Goal: Check status

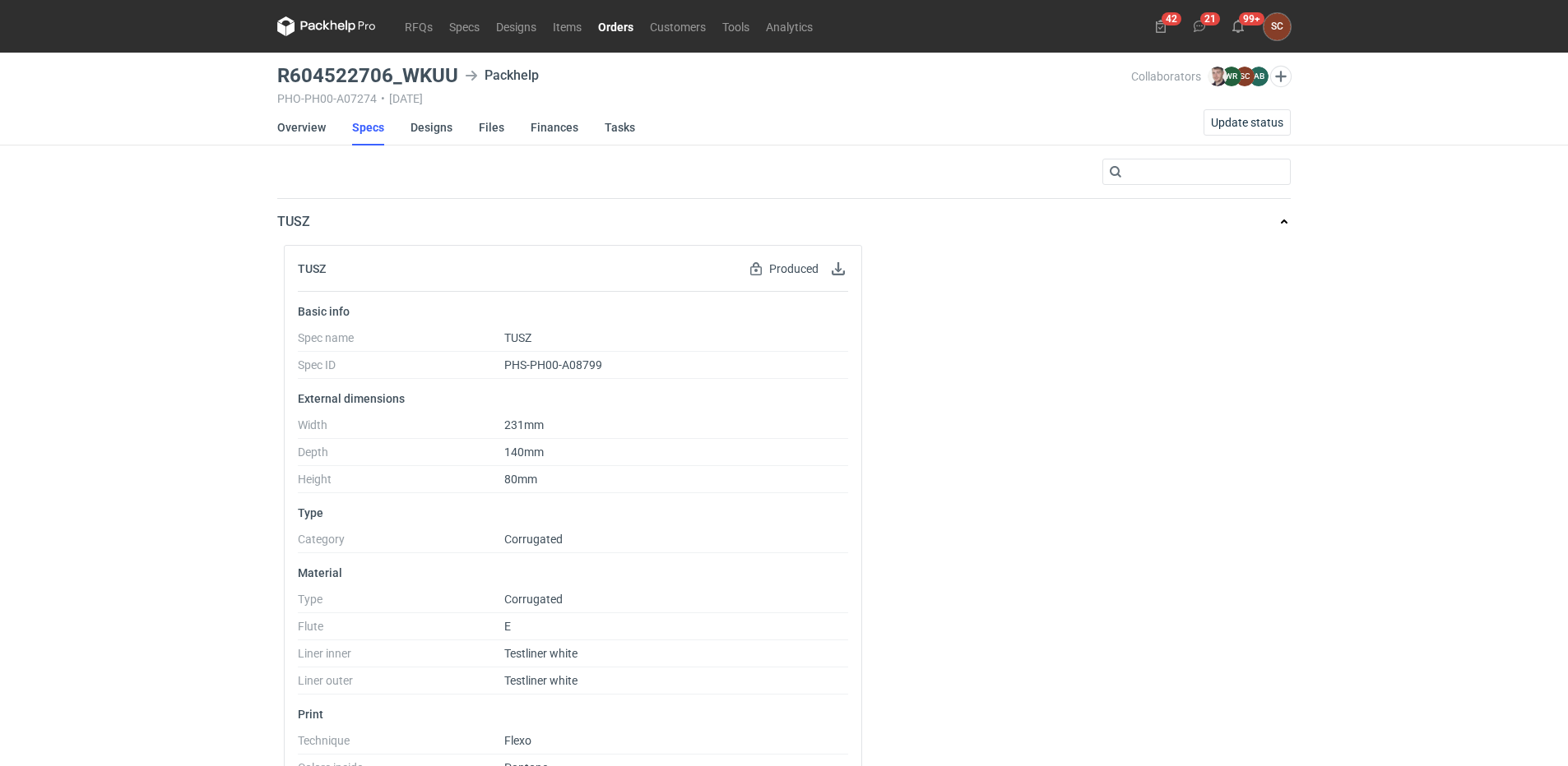
click at [611, 29] on link "Orders" at bounding box center [615, 25] width 52 height 19
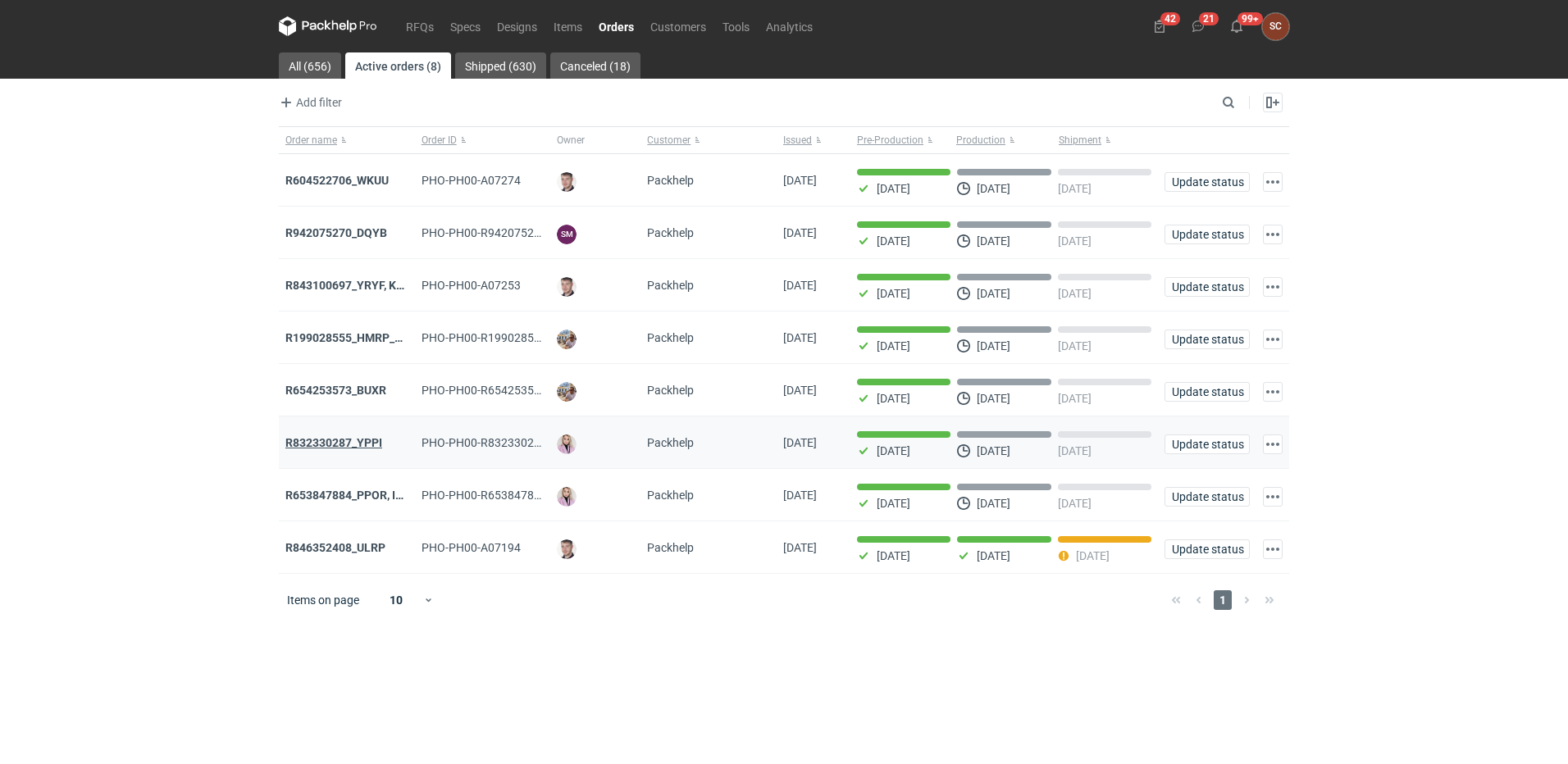
click at [367, 444] on strong "R832330287_YPPI" at bounding box center [333, 443] width 97 height 13
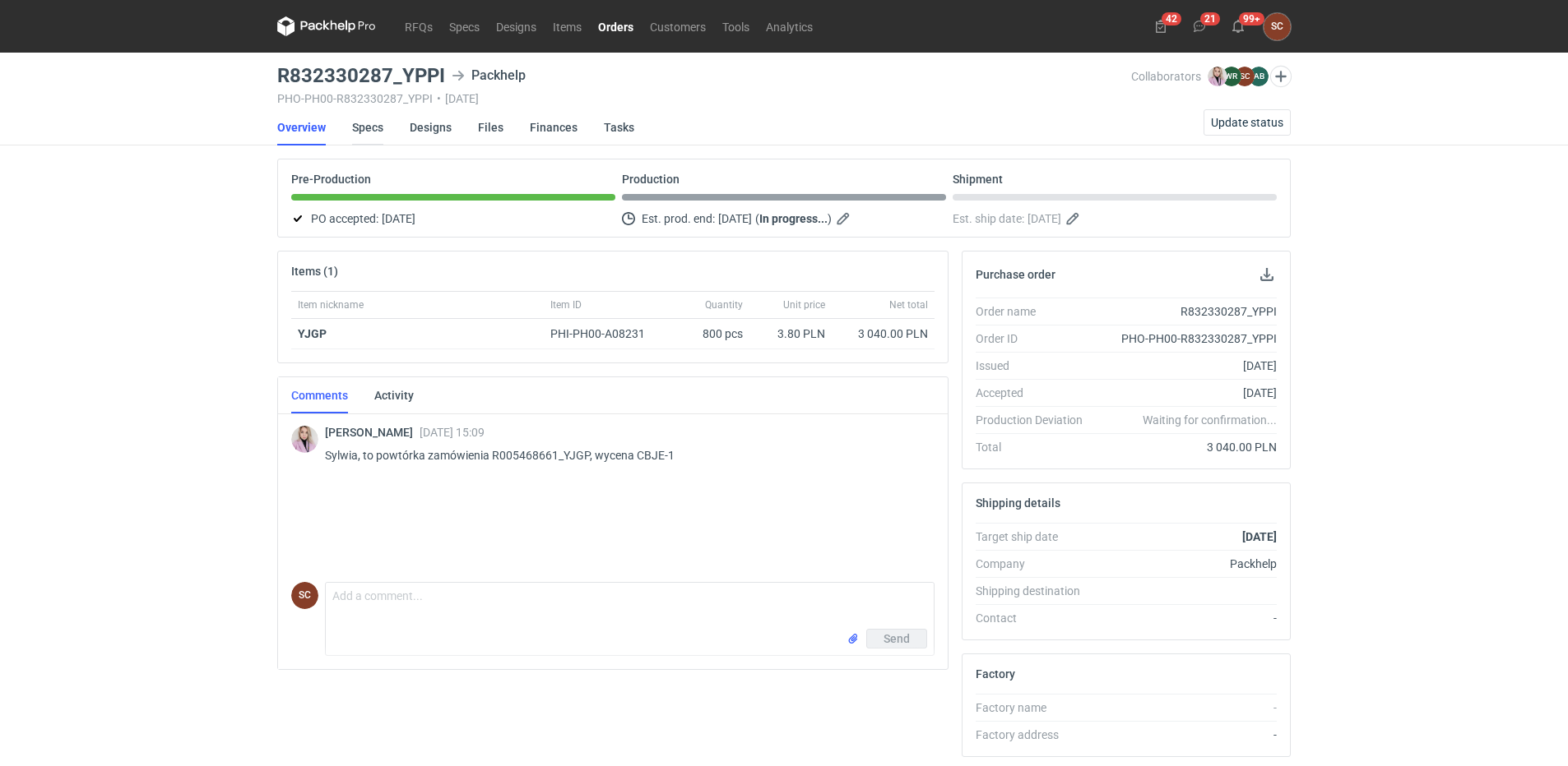
click at [373, 126] on link "Specs" at bounding box center [367, 127] width 31 height 36
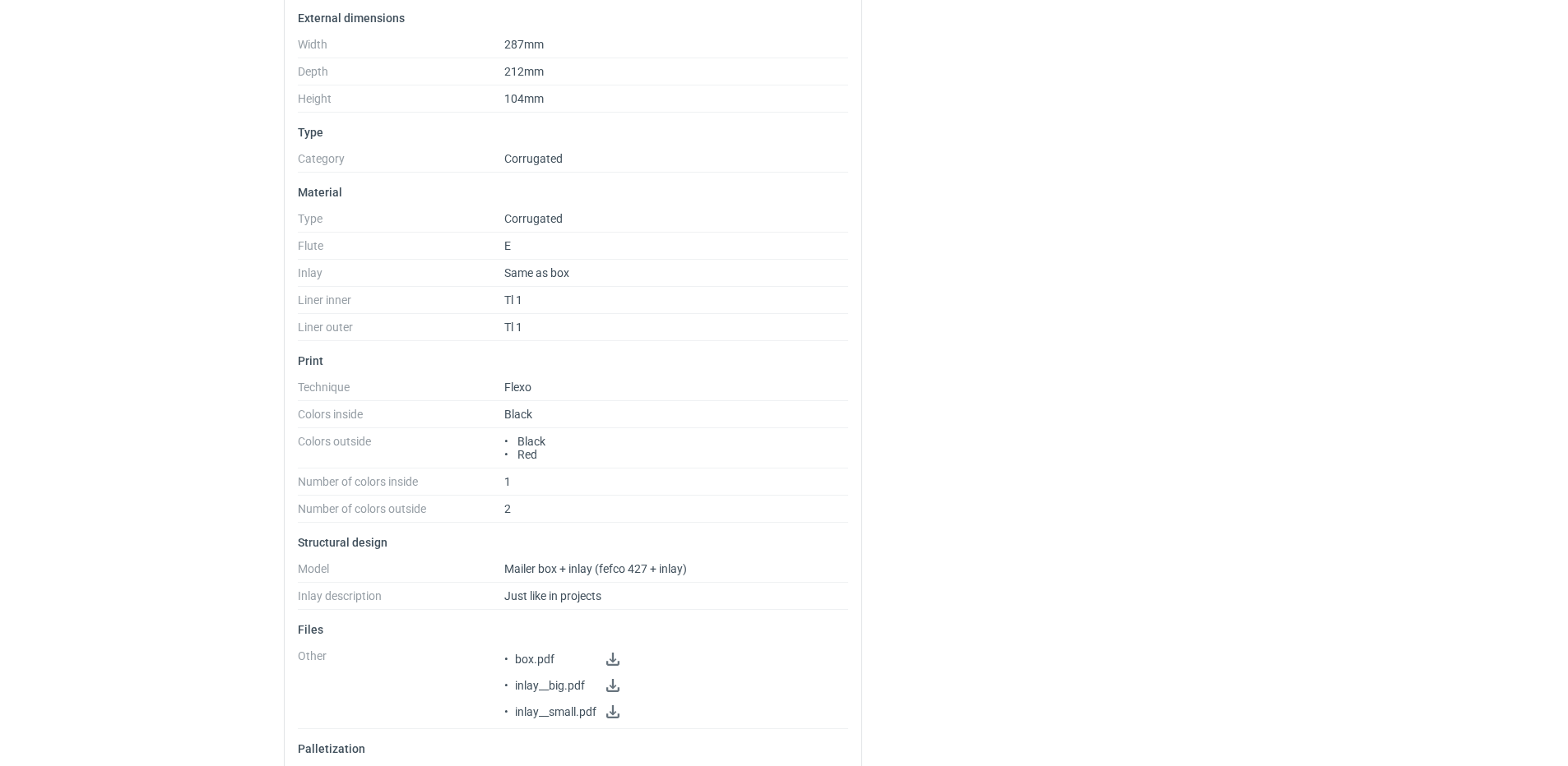
scroll to position [431, 0]
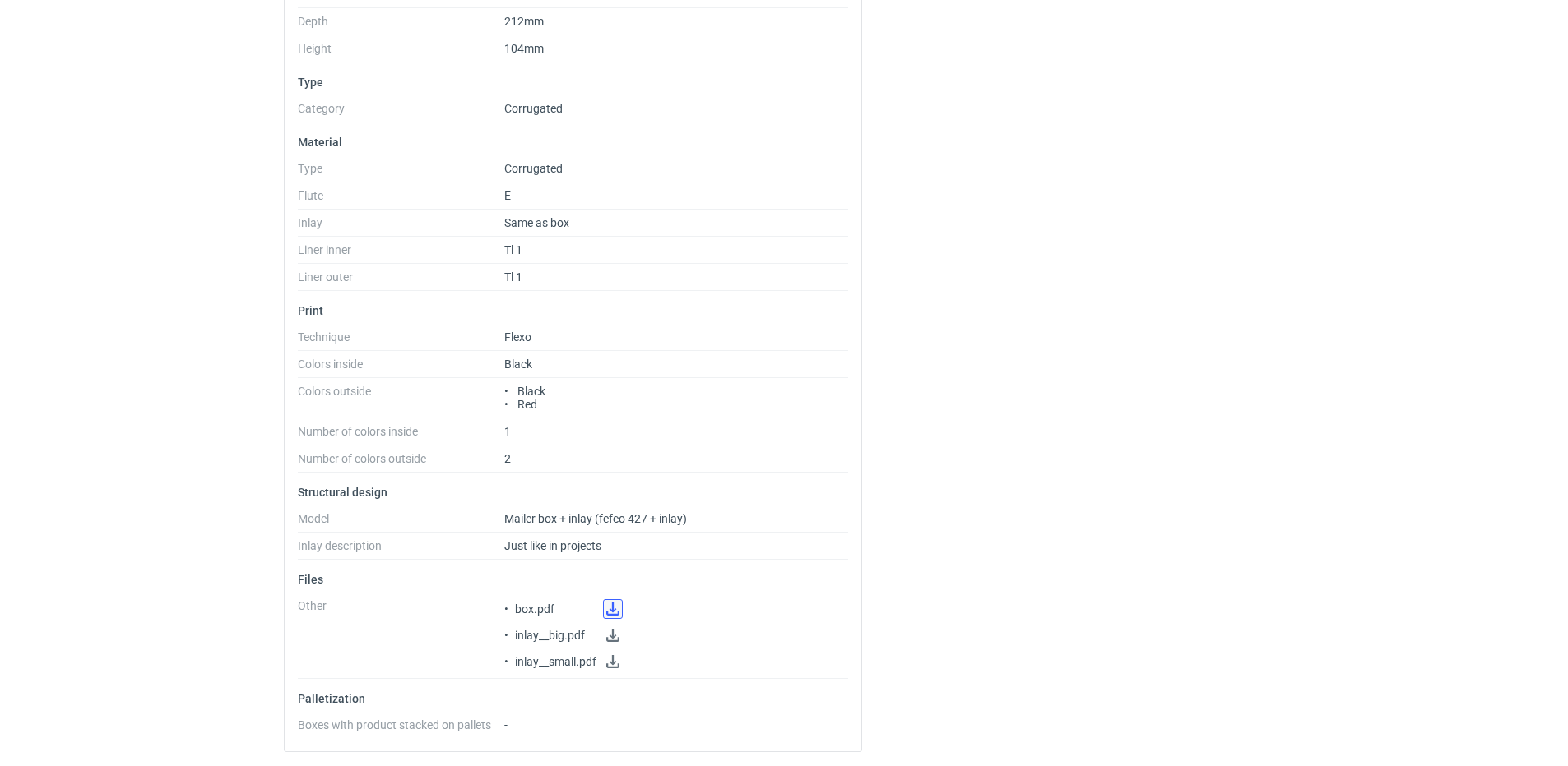
click at [616, 605] on link at bounding box center [612, 609] width 19 height 19
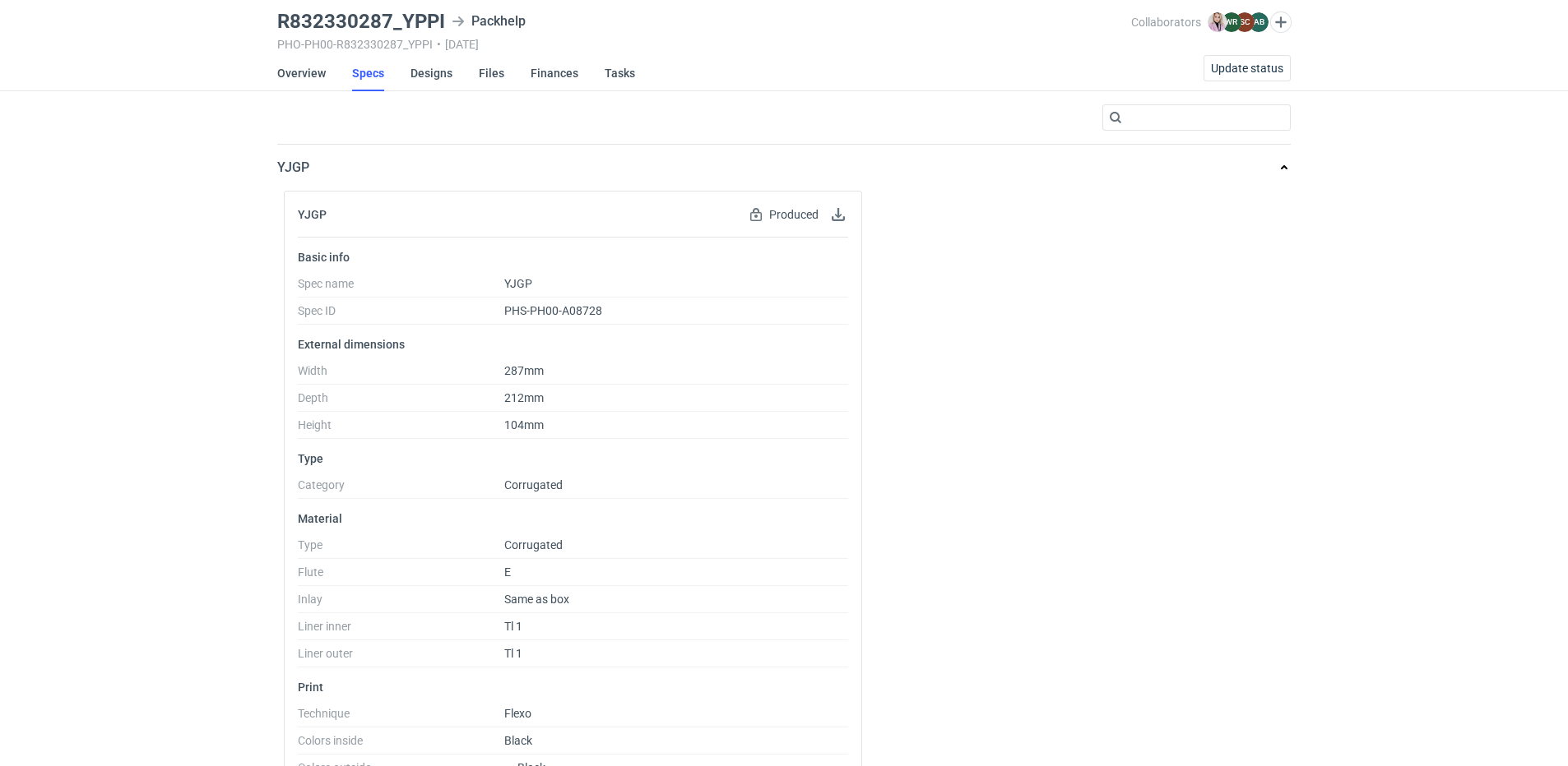
scroll to position [19, 0]
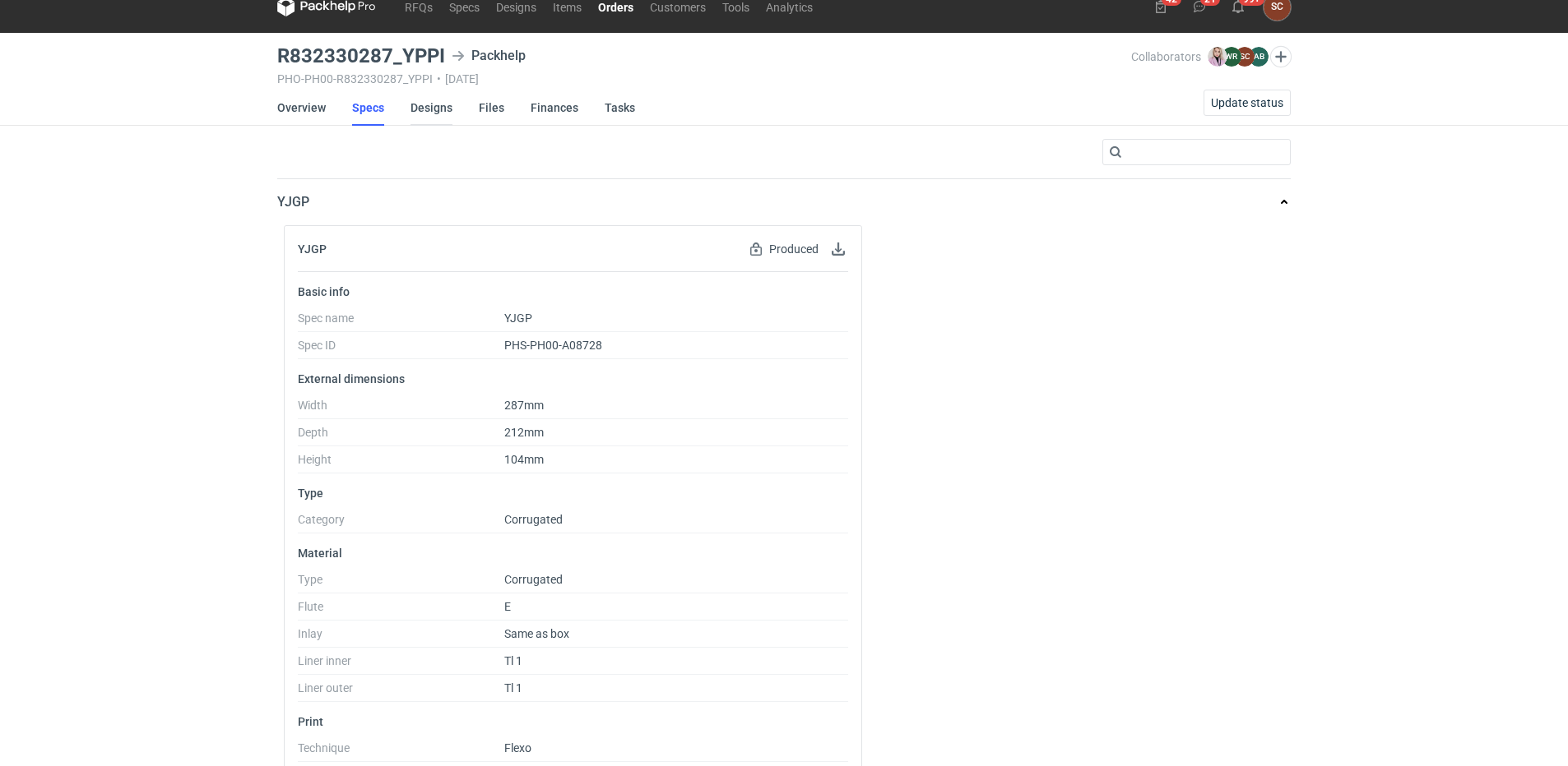
click at [414, 106] on link "Designs" at bounding box center [431, 107] width 42 height 36
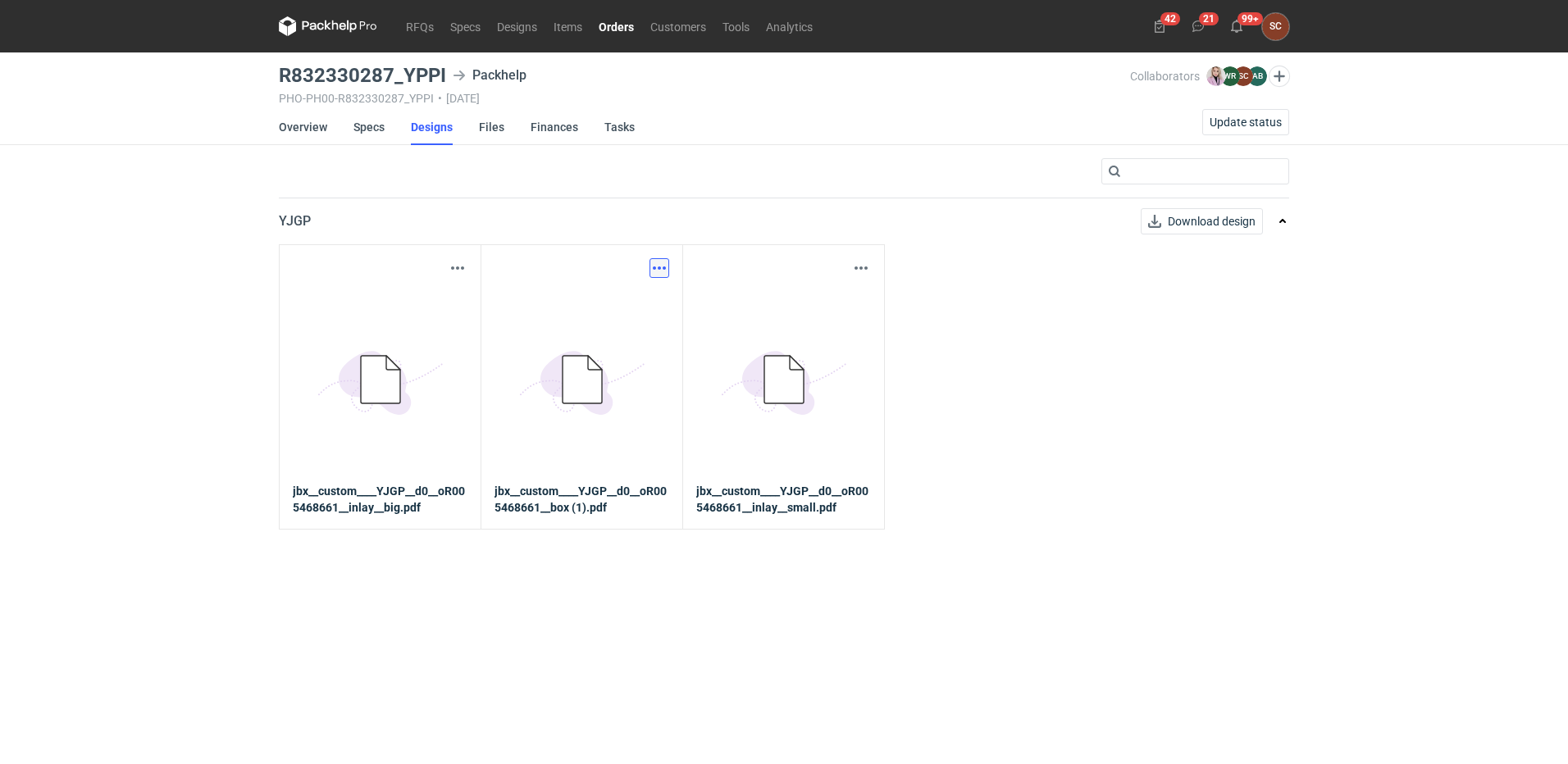
click at [660, 263] on button "button" at bounding box center [659, 267] width 19 height 19
click at [612, 304] on link "Download design part" at bounding box center [587, 304] width 151 height 26
click at [457, 272] on button "button" at bounding box center [457, 267] width 19 height 19
click at [391, 298] on link "Download design part" at bounding box center [385, 304] width 151 height 26
click at [868, 262] on button "button" at bounding box center [860, 267] width 19 height 19
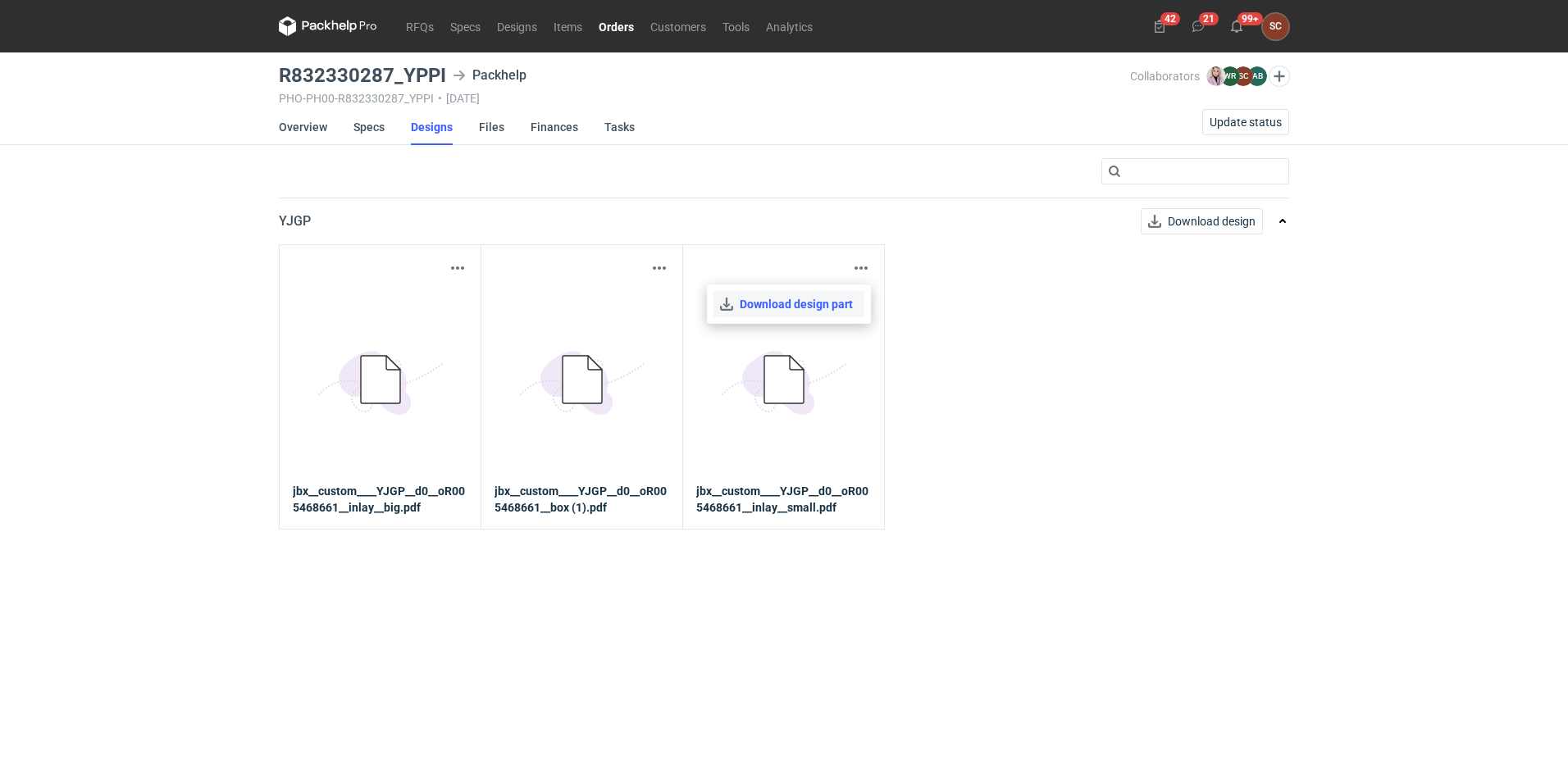
click at [822, 295] on link "Download design part" at bounding box center [789, 304] width 151 height 26
click at [309, 124] on link "Overview" at bounding box center [303, 126] width 48 height 36
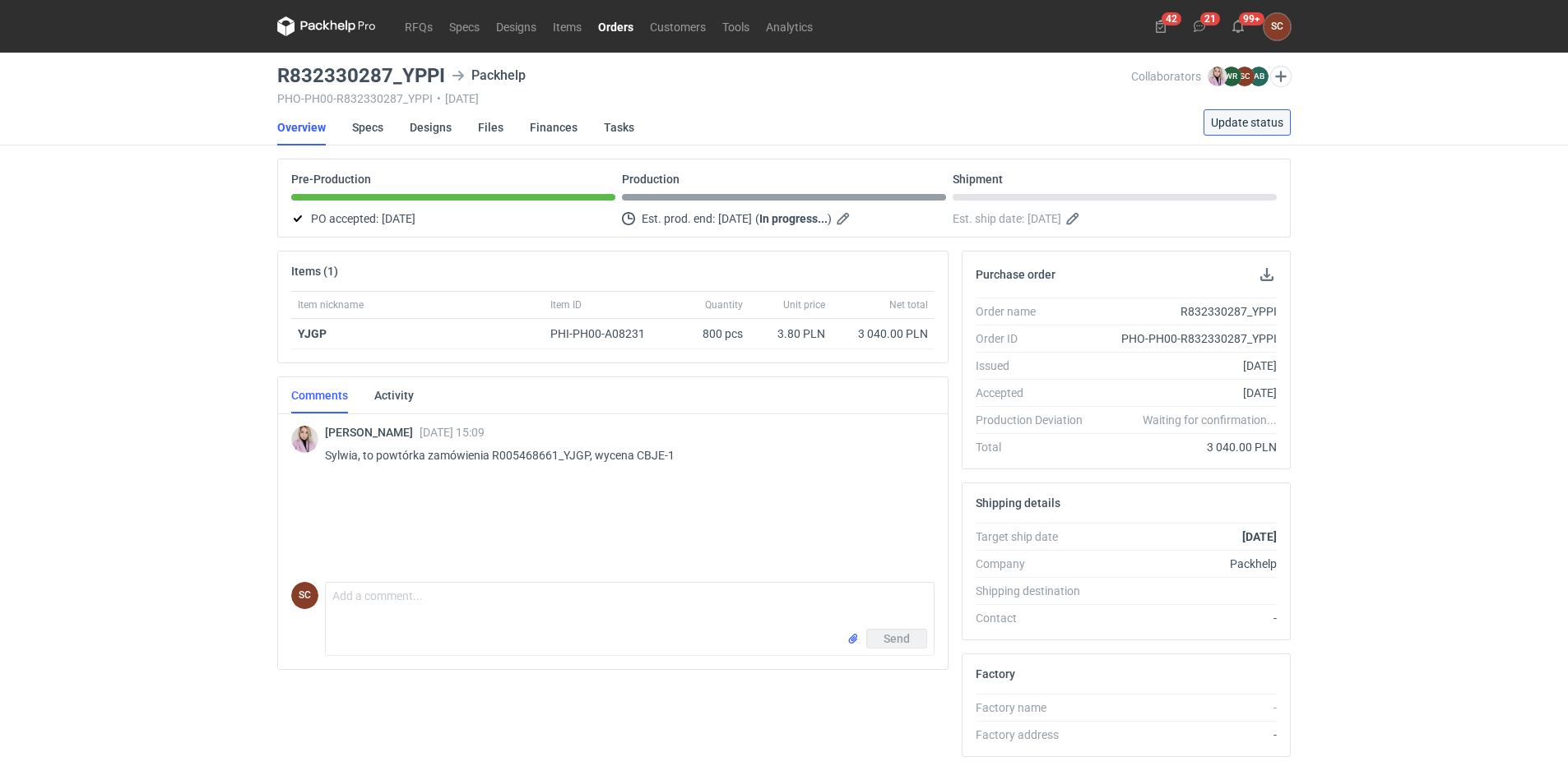
click at [1248, 120] on span "Update status" at bounding box center [1247, 123] width 73 height 12
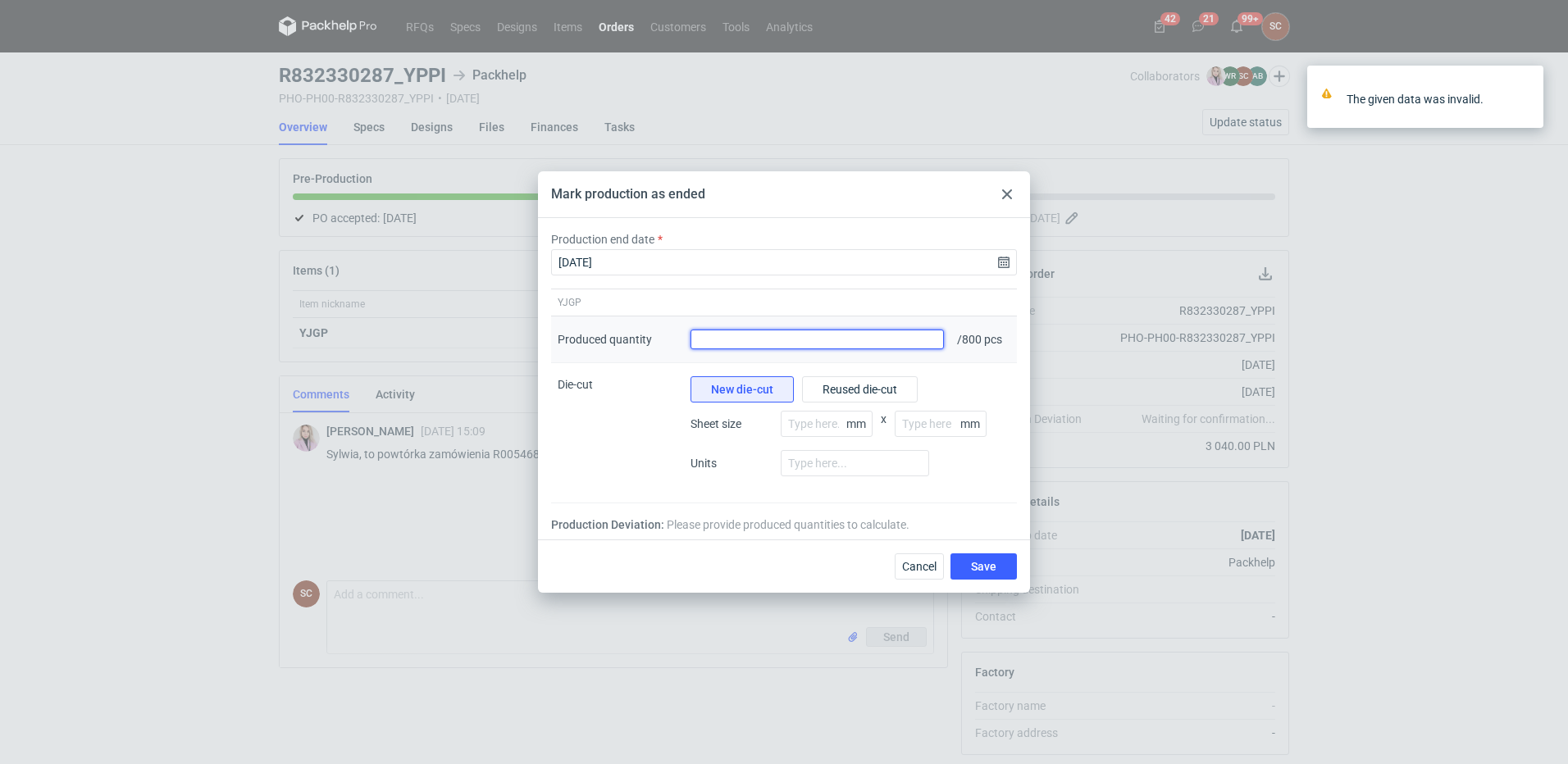
click at [777, 342] on input "Produced quantity" at bounding box center [817, 339] width 254 height 19
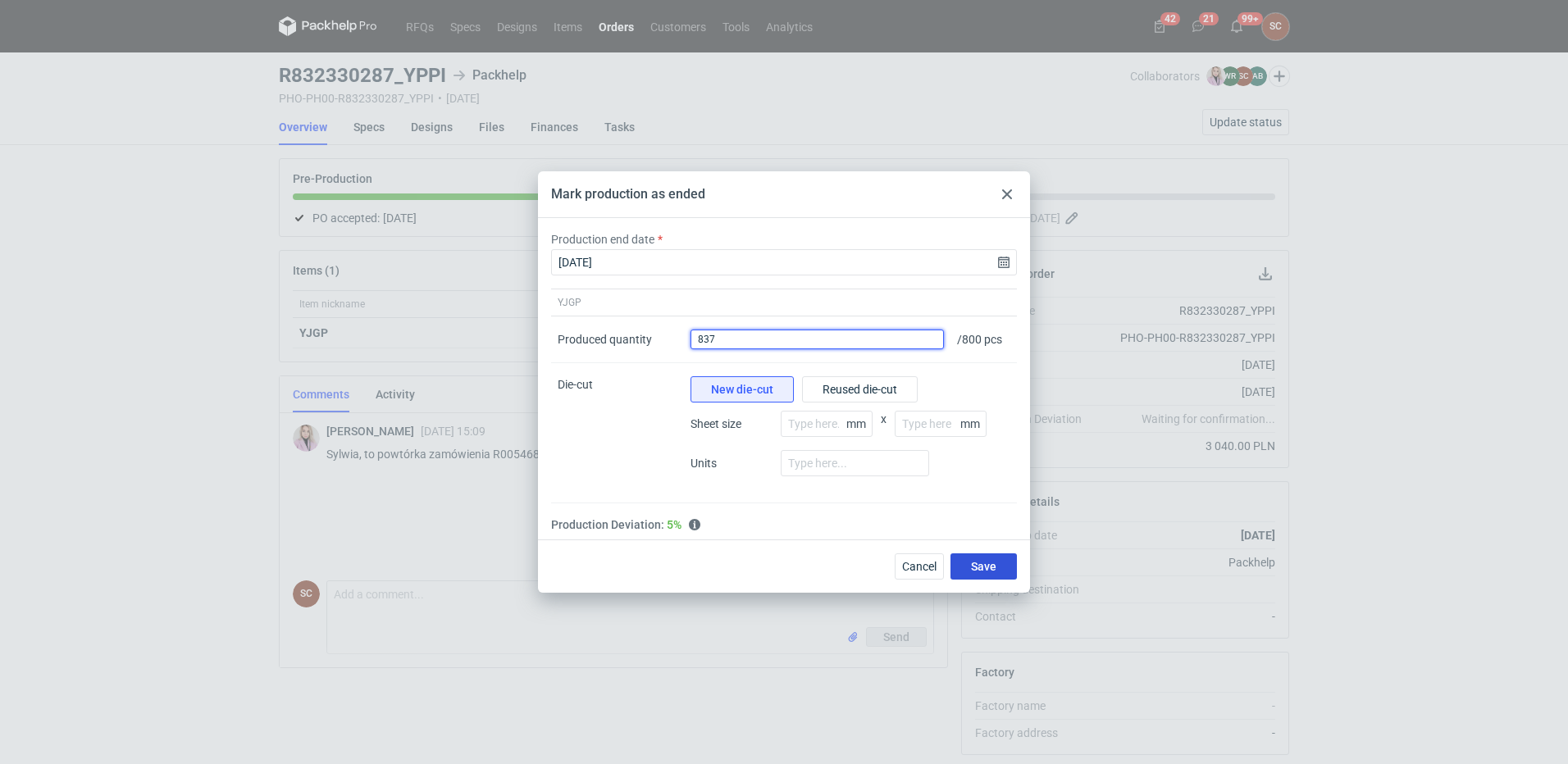
type input "837"
click at [986, 568] on span "Save" at bounding box center [983, 567] width 25 height 12
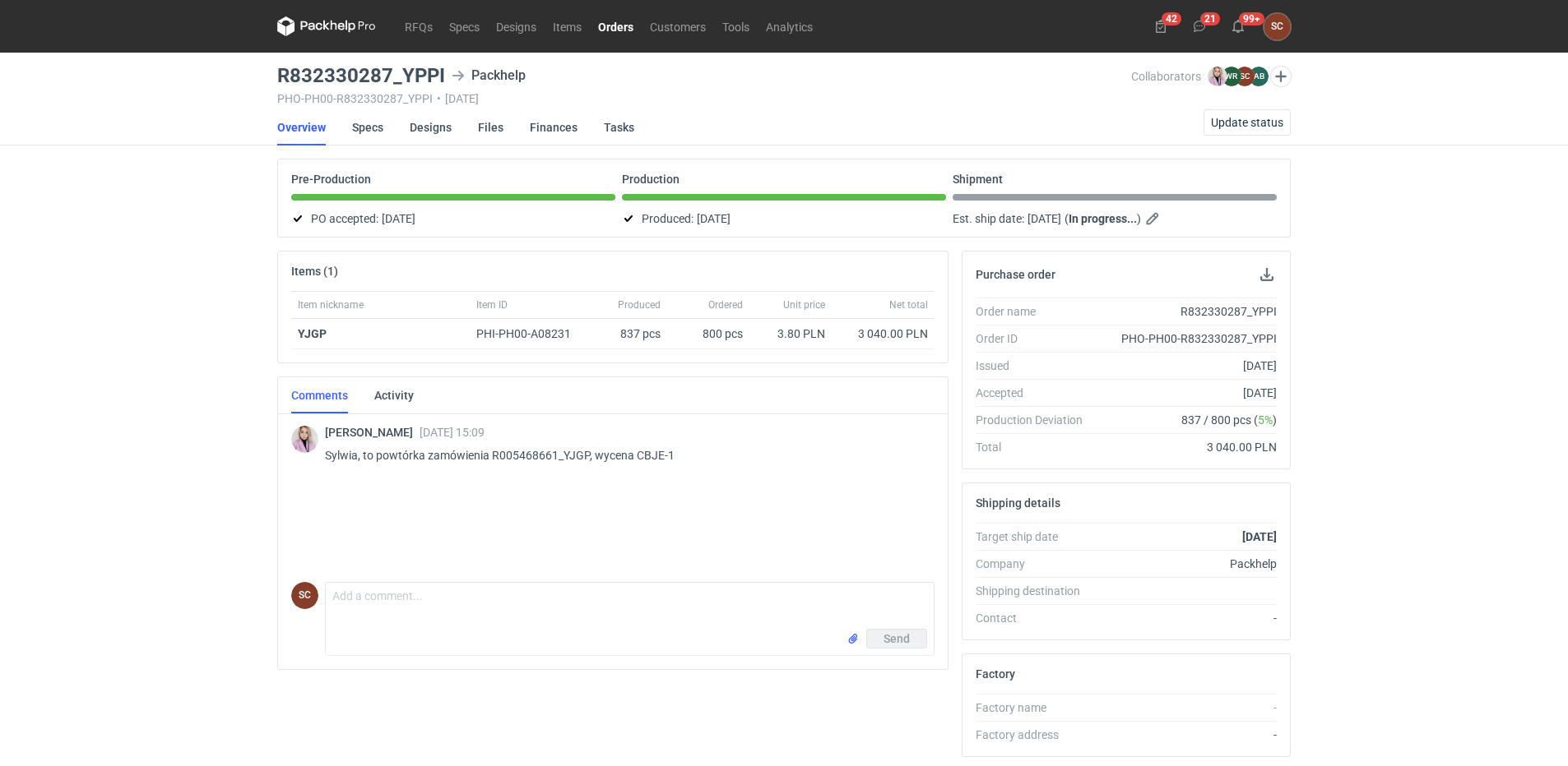
click at [453, 629] on div "Send" at bounding box center [629, 642] width 608 height 26
click at [1202, 19] on icon at bounding box center [1199, 26] width 14 height 14
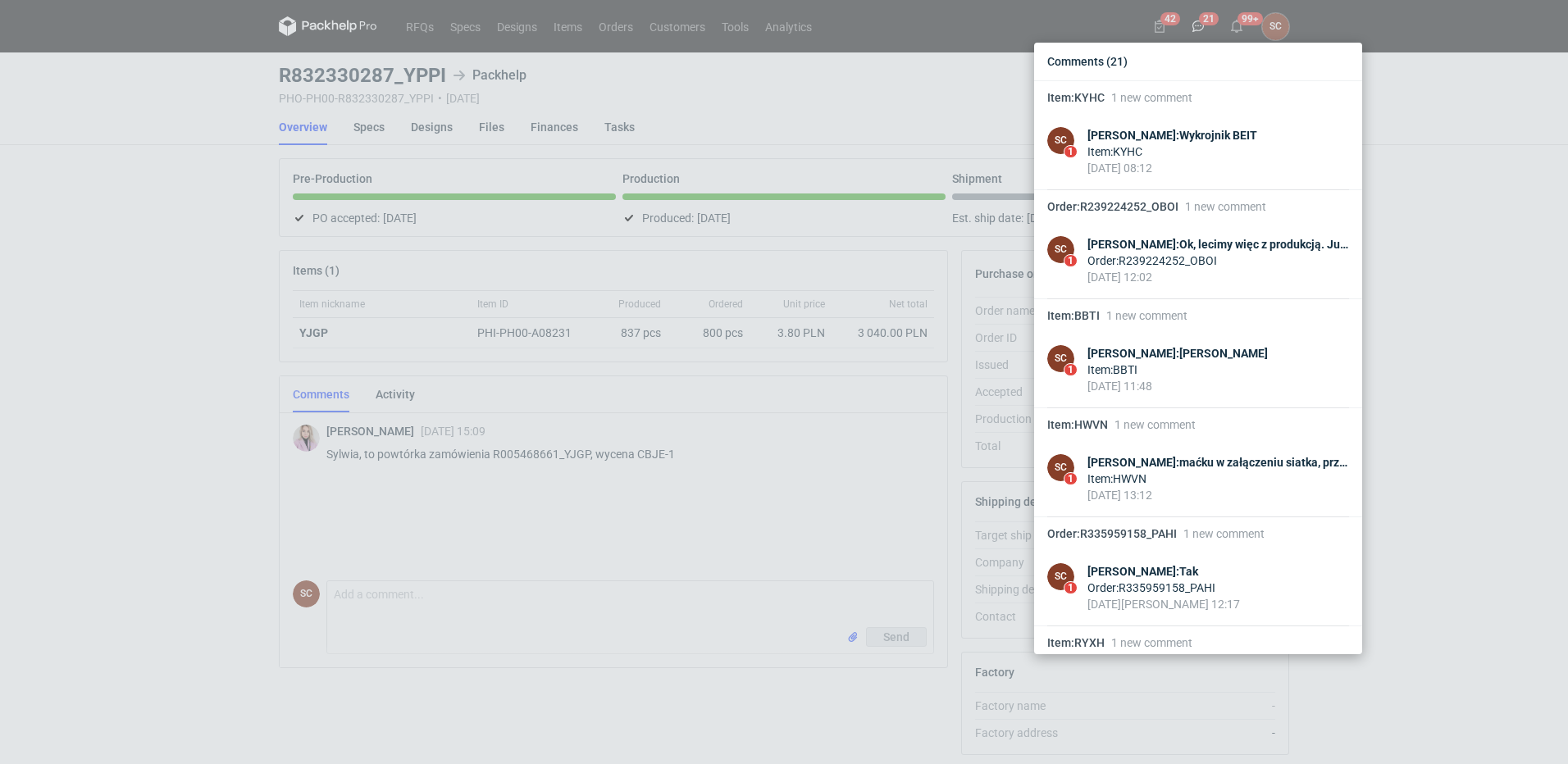
click at [147, 235] on div "Comments (21) Item : KYHC 1 new comment SC 1 [PERSON_NAME] : Wykrojnik BEIT Ite…" at bounding box center [784, 382] width 1568 height 764
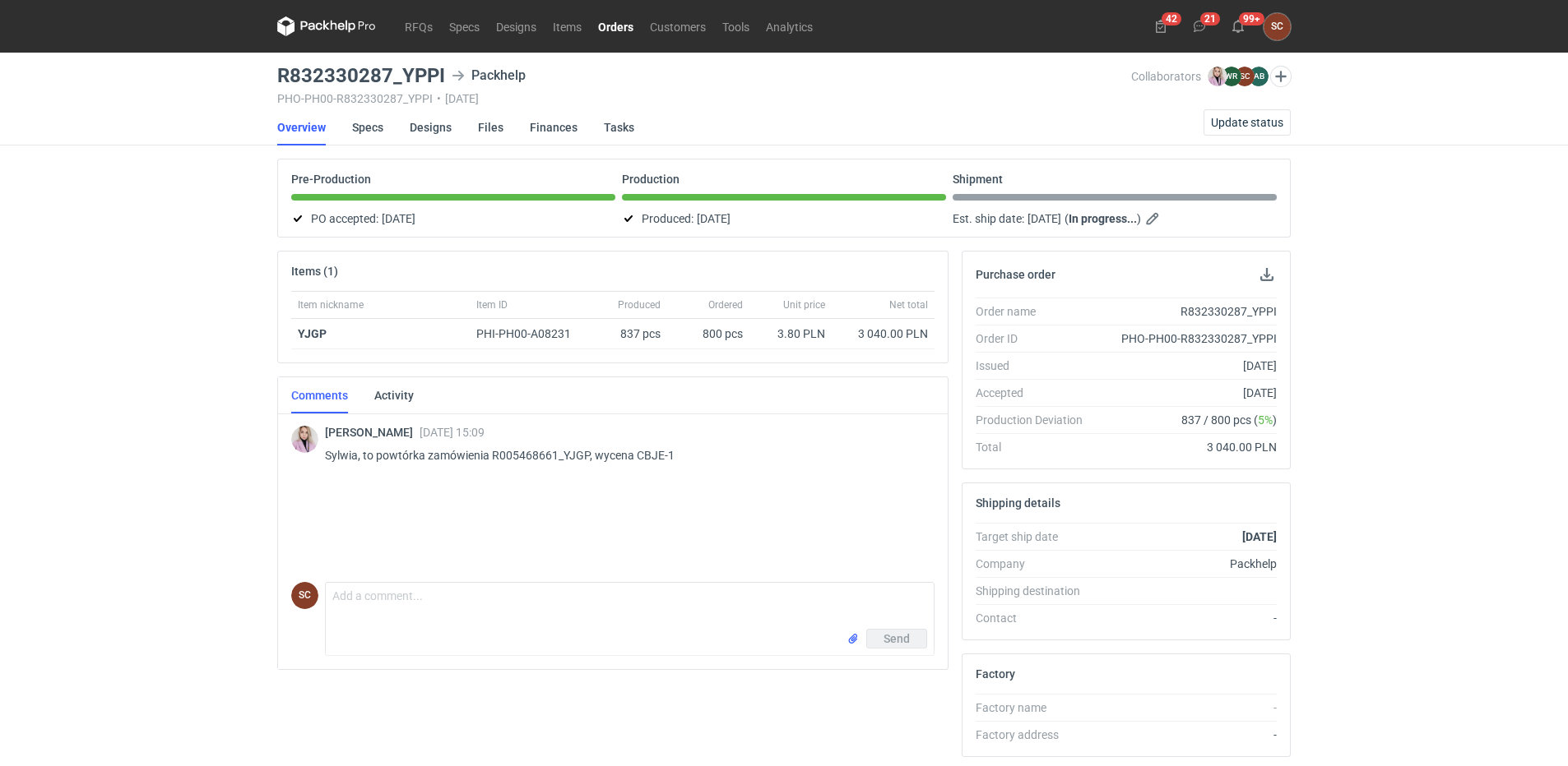
click at [1214, 309] on div "R832330287_YPPI" at bounding box center [1186, 311] width 181 height 16
copy div "R832330287_YPPI"
click at [814, 533] on div "[PERSON_NAME] [DATE] 15:09 Sylwia, to powtórka zamówienia R005468661_YJGP, wyce…" at bounding box center [612, 493] width 644 height 165
click at [1469, 364] on div "RFQs Specs Designs Items Orders Customers Tools Analytics 42 21 99+ SC [PERSON_…" at bounding box center [784, 383] width 1568 height 766
